Goal: Task Accomplishment & Management: Use online tool/utility

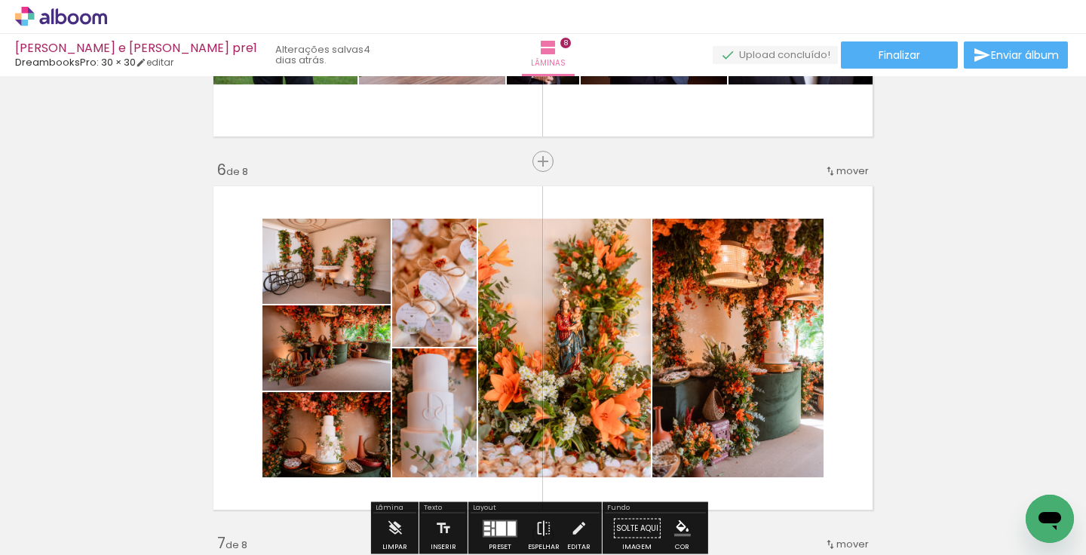
scroll to position [1920, 0]
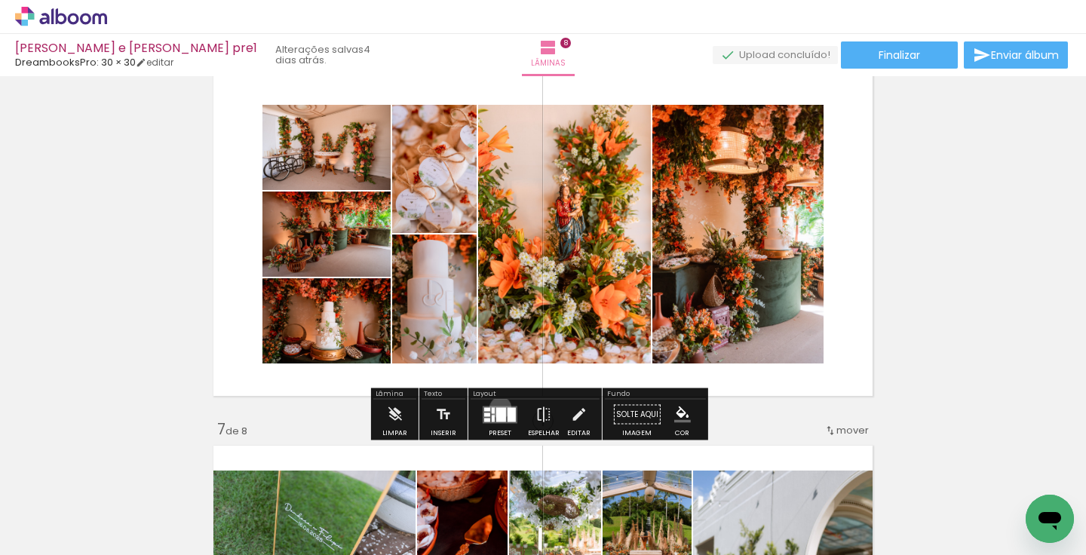
click at [497, 407] on div at bounding box center [501, 414] width 10 height 14
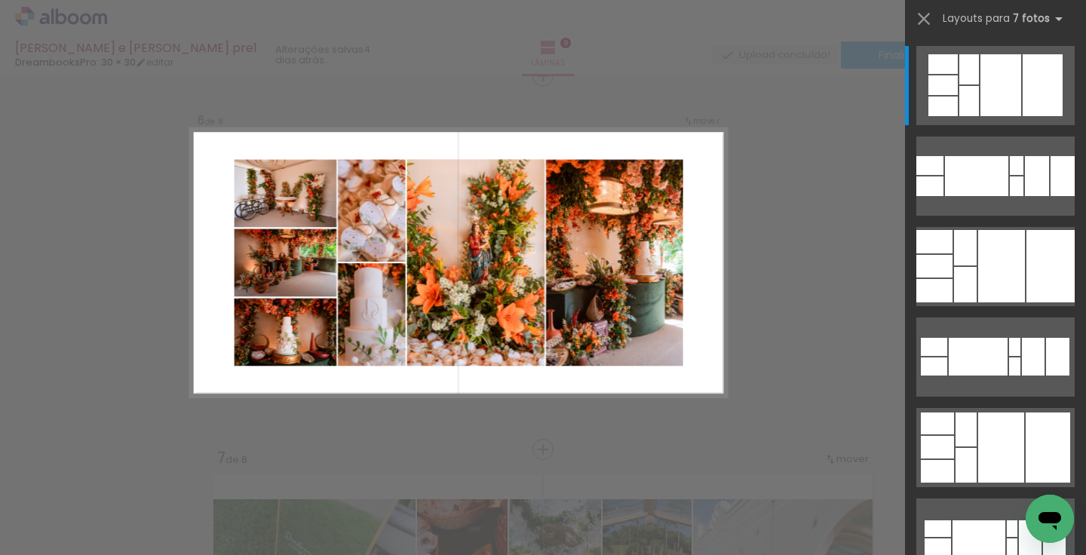
scroll to position [1885, 0]
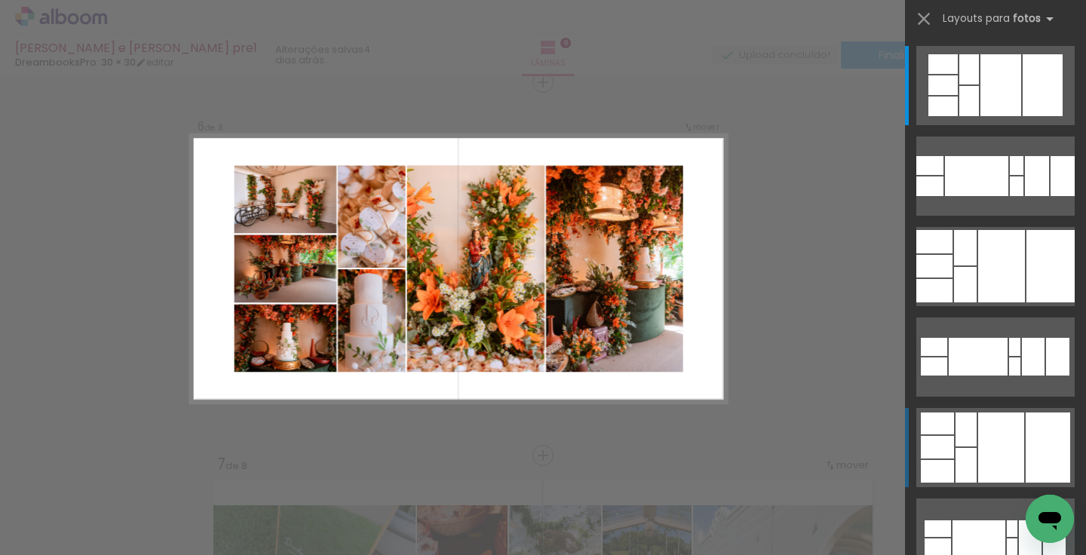
click at [967, 436] on div at bounding box center [965, 429] width 21 height 34
click at [997, 285] on div at bounding box center [1001, 266] width 47 height 72
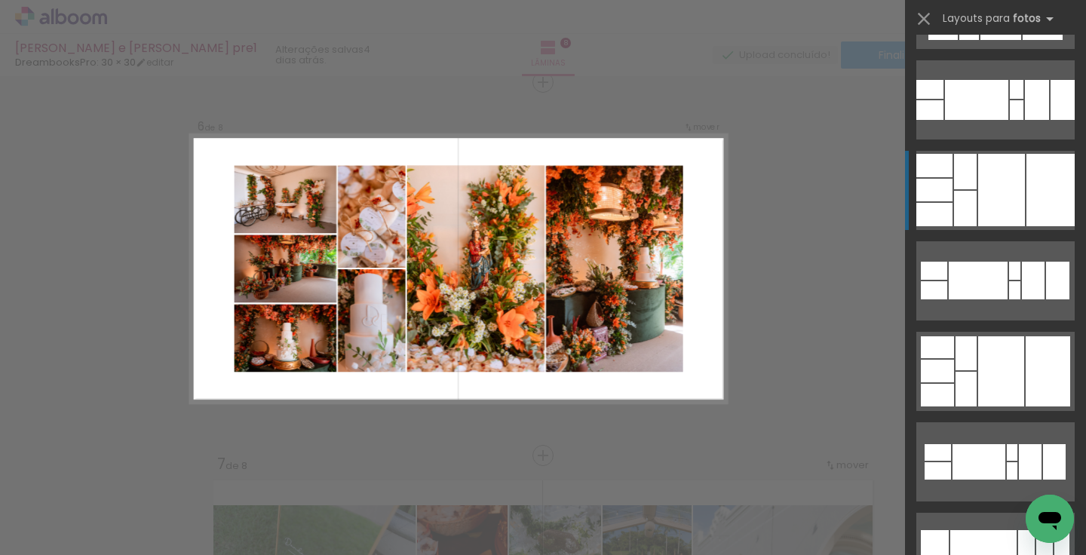
scroll to position [411, 0]
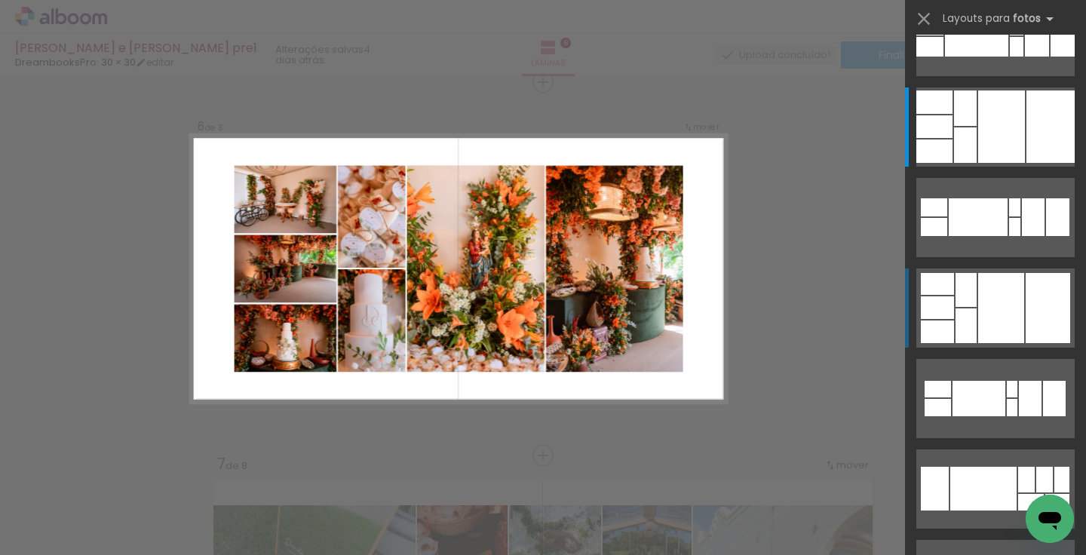
click at [945, 315] on div at bounding box center [937, 307] width 33 height 23
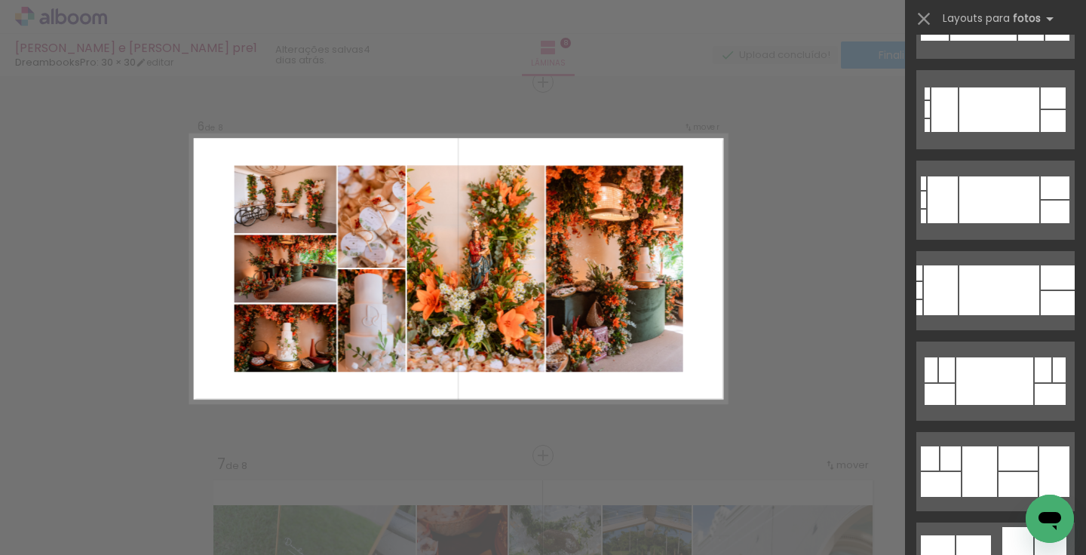
scroll to position [858, 0]
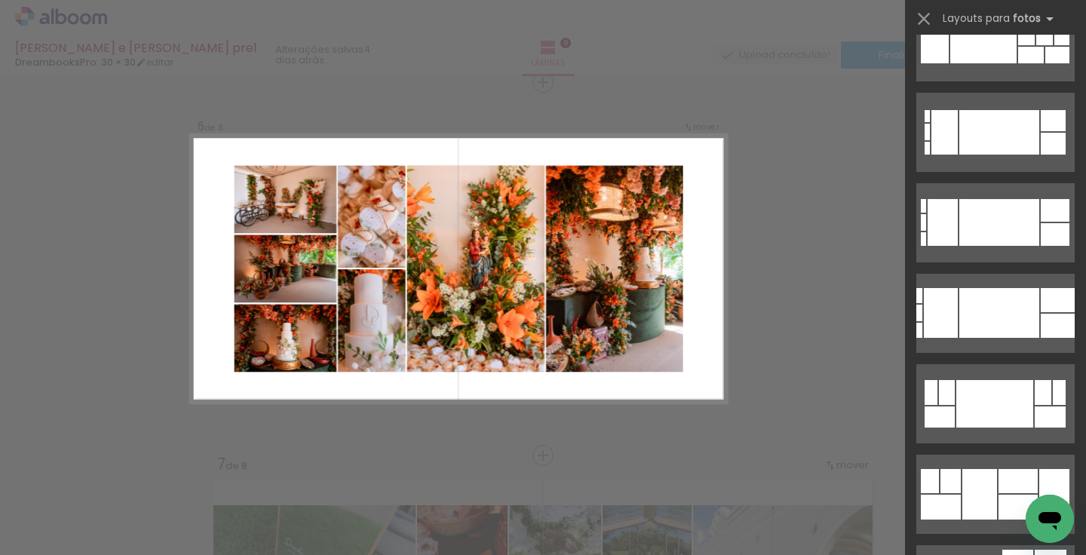
click at [0, 0] on div "Confirmar Cancelar" at bounding box center [0, 0] width 0 height 0
click at [0, 0] on iron-icon at bounding box center [0, 0] width 0 height 0
click at [829, 68] on div at bounding box center [543, 38] width 1086 height 76
click at [0, 0] on div "Confirmar Cancelar" at bounding box center [0, 0] width 0 height 0
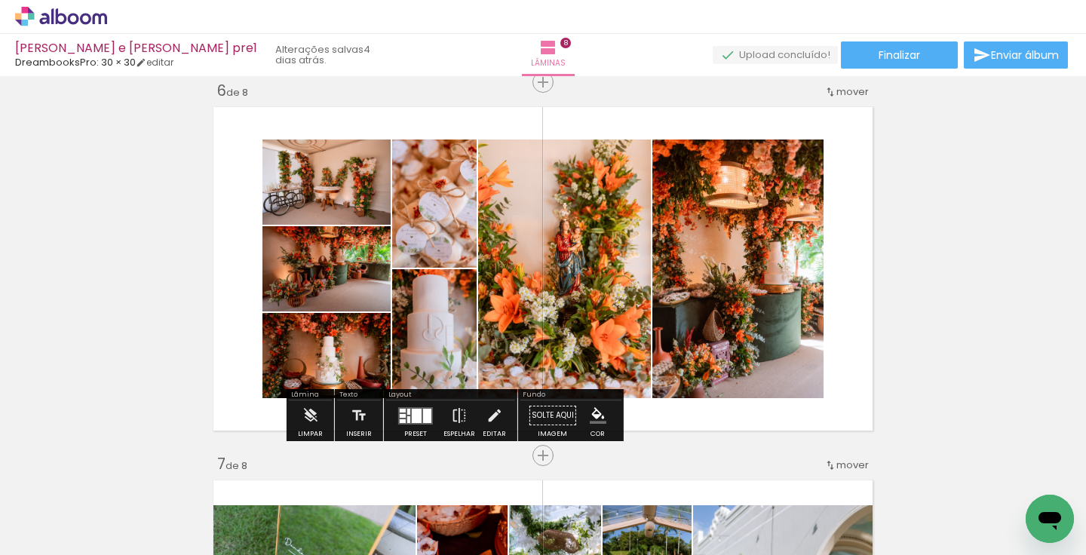
click at [412, 412] on div at bounding box center [417, 416] width 10 height 14
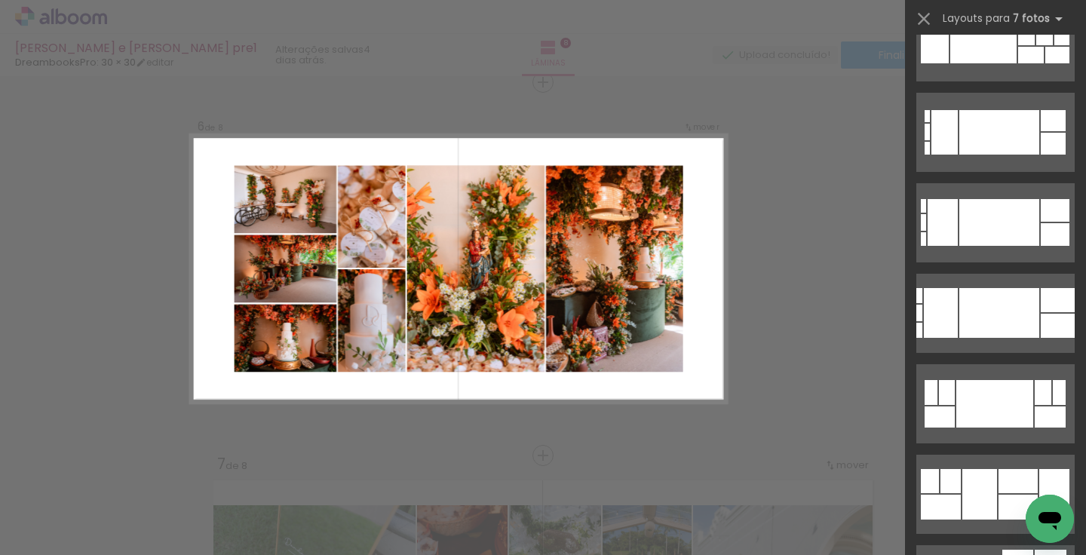
scroll to position [271, 0]
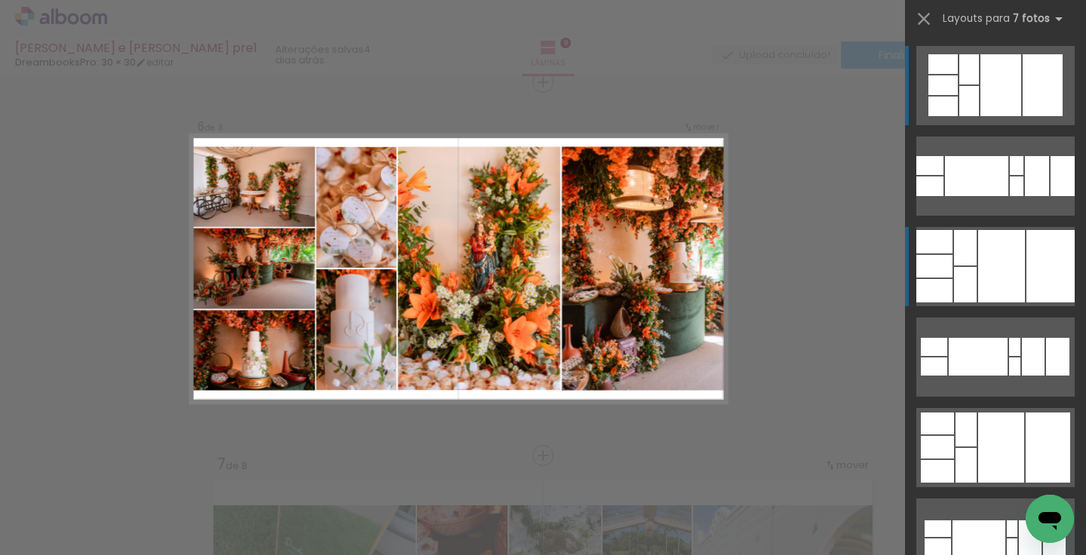
click at [954, 253] on div at bounding box center [965, 247] width 23 height 35
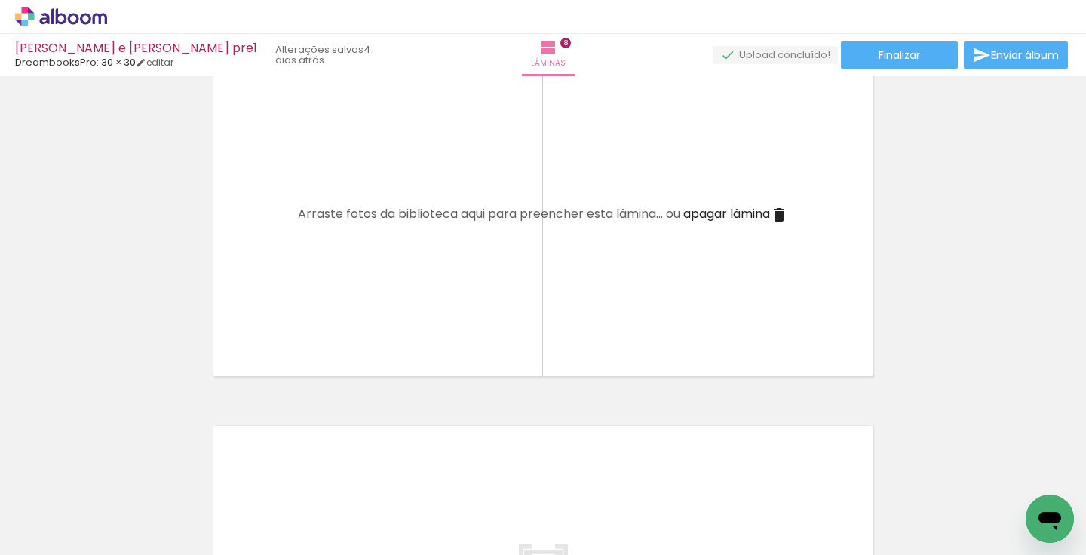
scroll to position [0, 989]
drag, startPoint x: 287, startPoint y: 547, endPoint x: 853, endPoint y: 551, distance: 566.2
click at [0, 0] on input "Todas as fotos" at bounding box center [0, 0] width 0 height 0
click at [0, 0] on paper-item "Não utilizadas" at bounding box center [0, 0] width 0 height 0
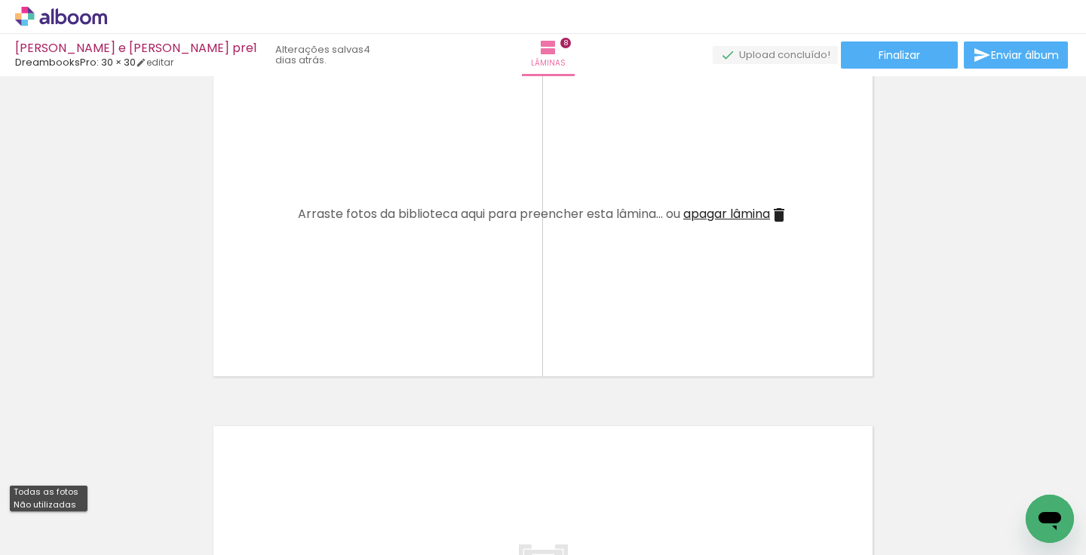
type input "Não utilizadas"
click at [0, 0] on input "file" at bounding box center [0, 0] width 0 height 0
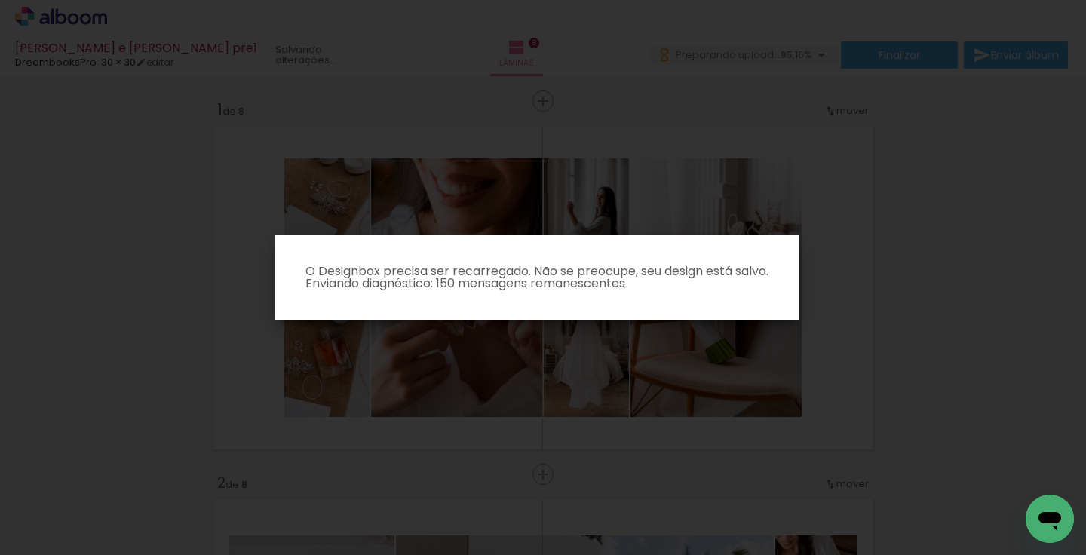
scroll to position [271, 0]
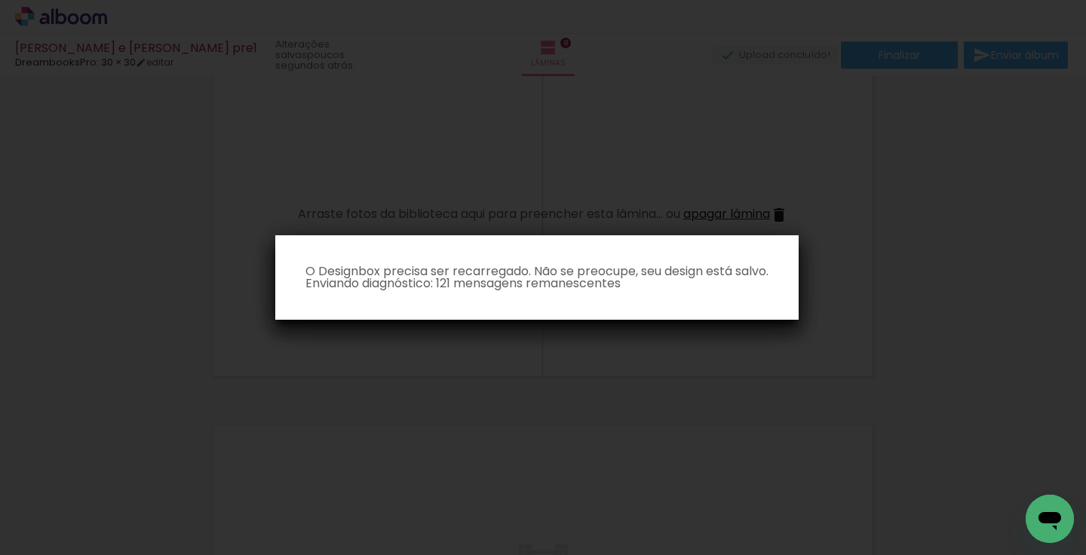
click at [645, 290] on paper-dialog "O Designbox precisa ser recarregado. Não se preocupe, seu design está salvo. En…" at bounding box center [536, 277] width 523 height 84
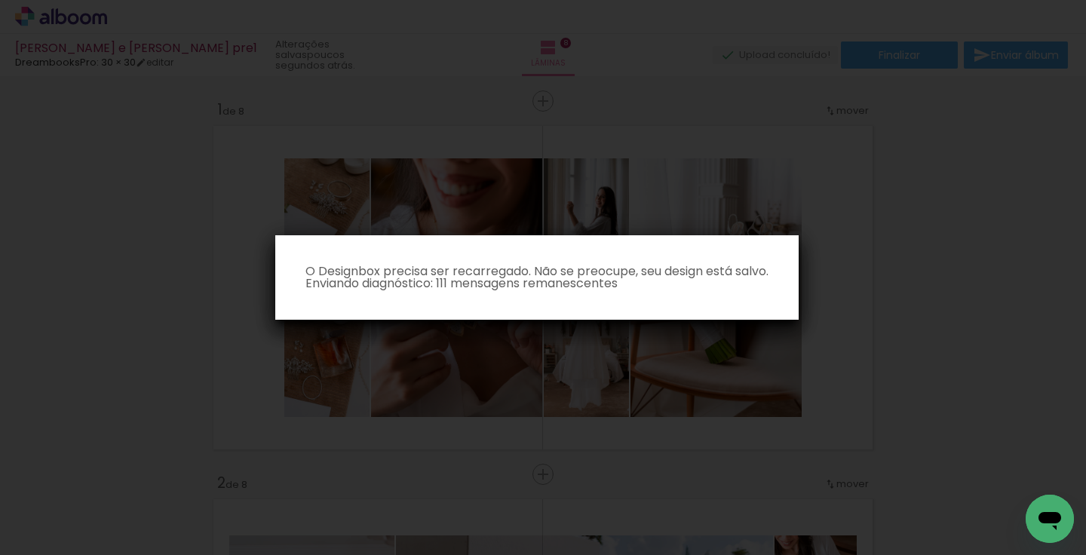
scroll to position [271, 0]
